Goal: Information Seeking & Learning: Find specific fact

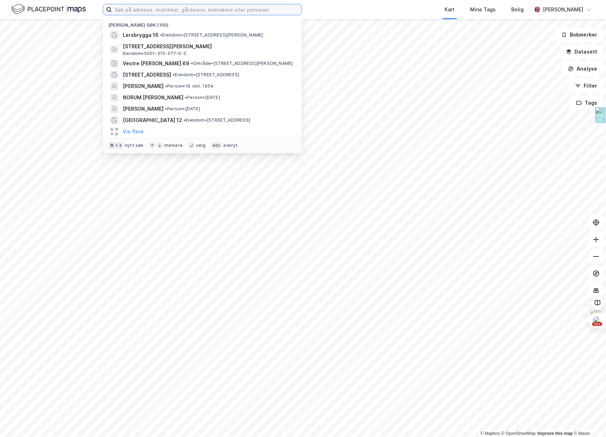
click at [195, 5] on input at bounding box center [207, 9] width 190 height 11
type input "[PERSON_NAME]"
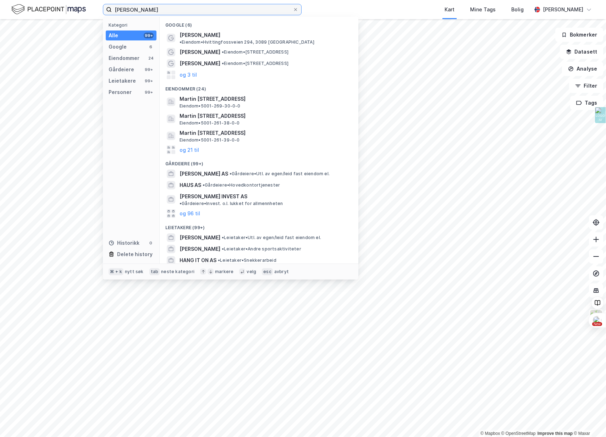
scroll to position [61, 0]
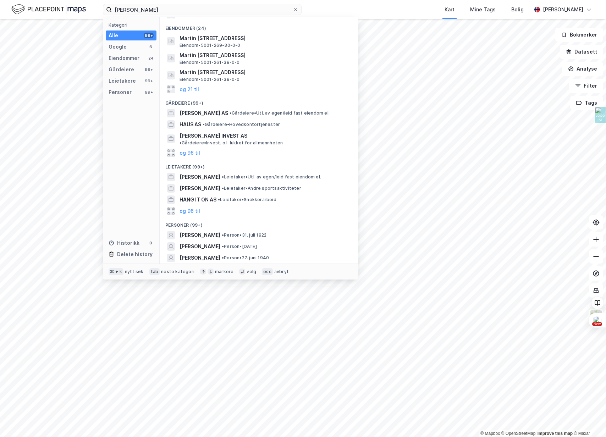
click at [194, 265] on button "og 96 til" at bounding box center [190, 269] width 21 height 9
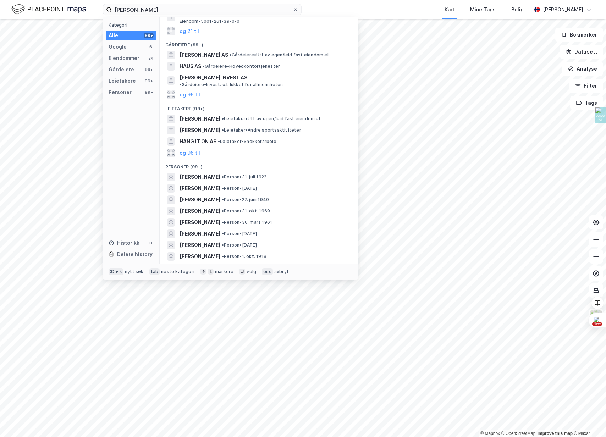
scroll to position [132, 0]
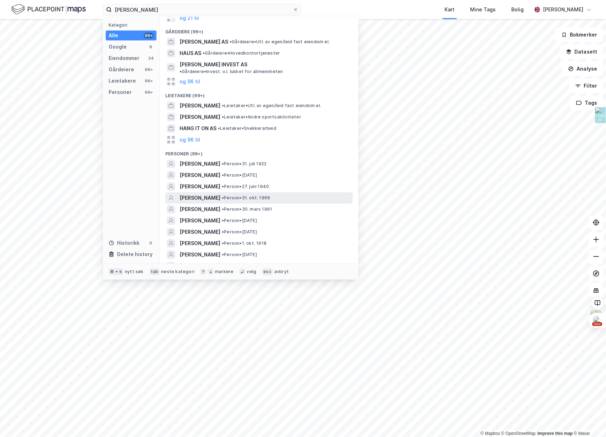
click at [209, 194] on span "[PERSON_NAME]" at bounding box center [200, 198] width 41 height 9
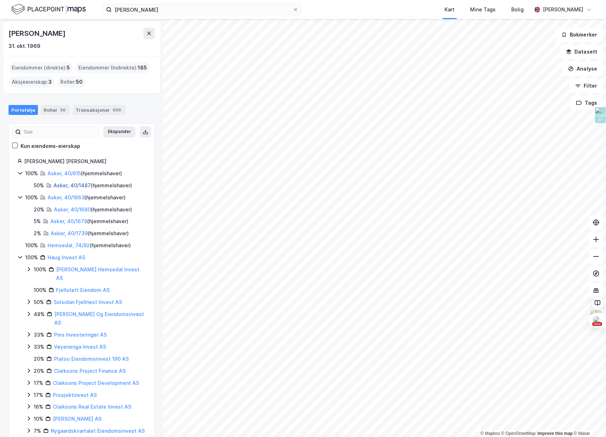
click at [64, 184] on link "Asker, 40/1487" at bounding box center [72, 185] width 37 height 6
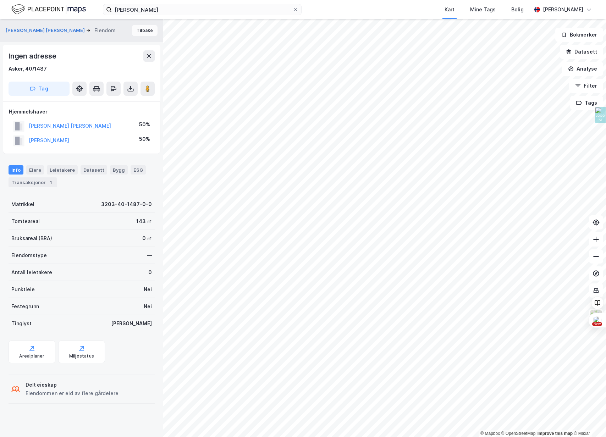
click at [141, 27] on button "Tilbake" at bounding box center [145, 30] width 26 height 11
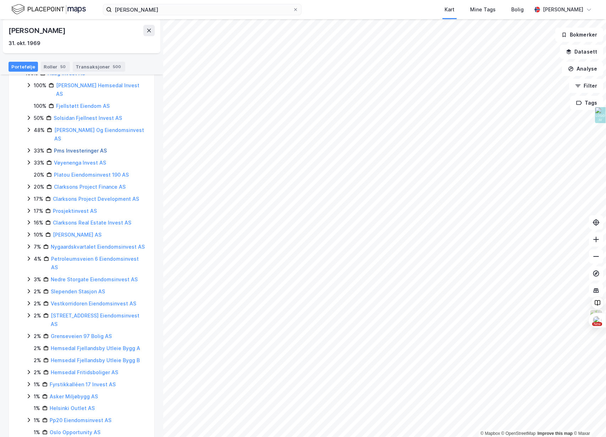
scroll to position [240, 0]
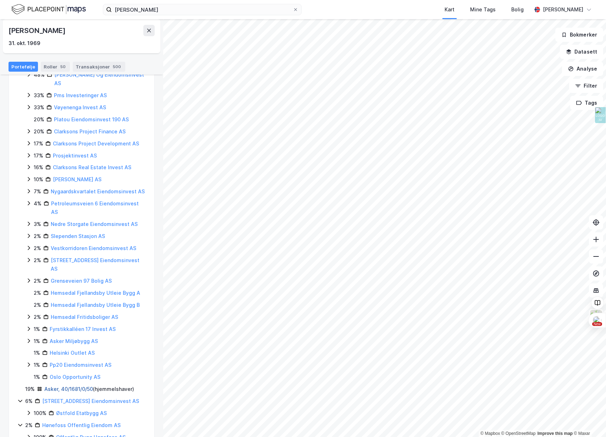
click at [70, 386] on link "Asker, 40/1681/0/50" at bounding box center [68, 389] width 49 height 6
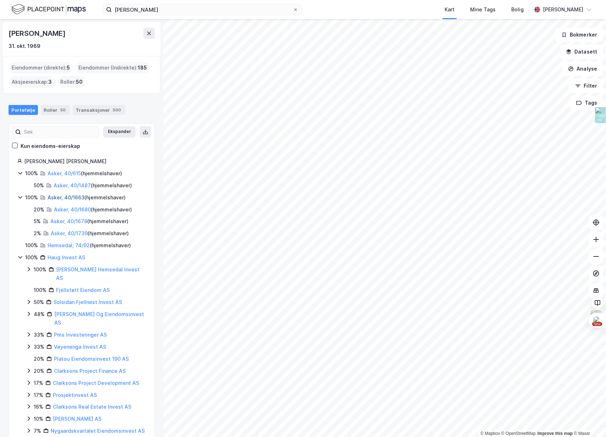
click at [59, 196] on link "Asker, 40/1663" at bounding box center [66, 198] width 37 height 6
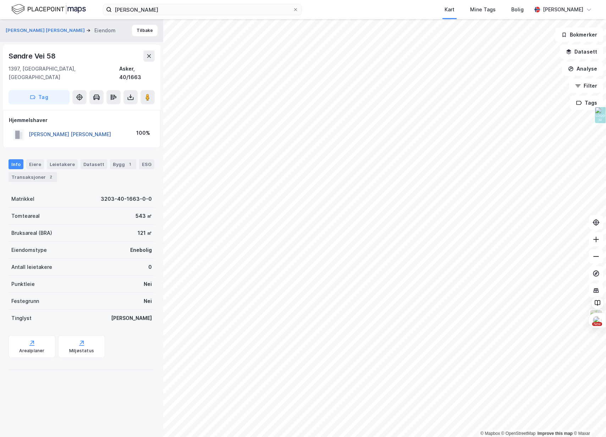
click at [0, 0] on button "[PERSON_NAME] [PERSON_NAME]" at bounding box center [0, 0] width 0 height 0
